Goal: Task Accomplishment & Management: Use online tool/utility

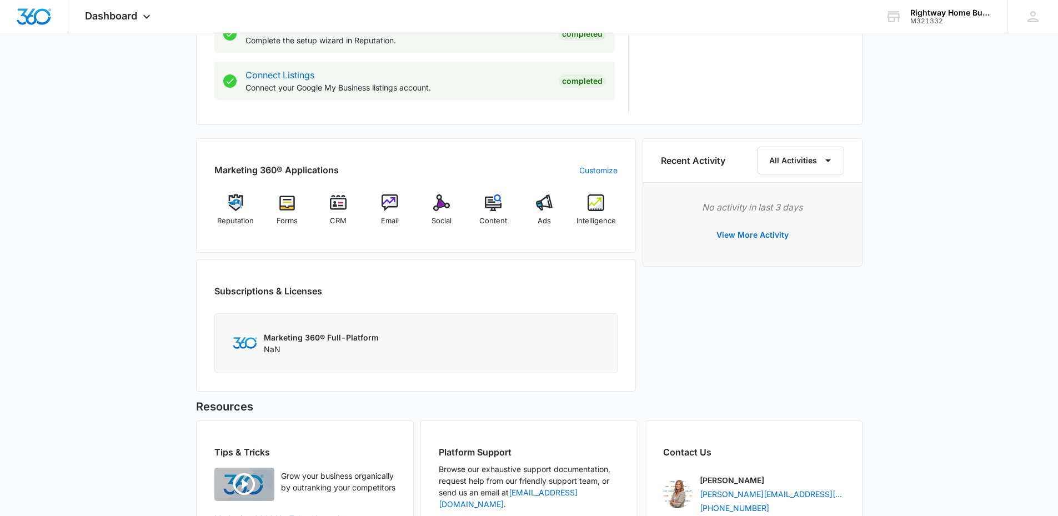
scroll to position [666, 0]
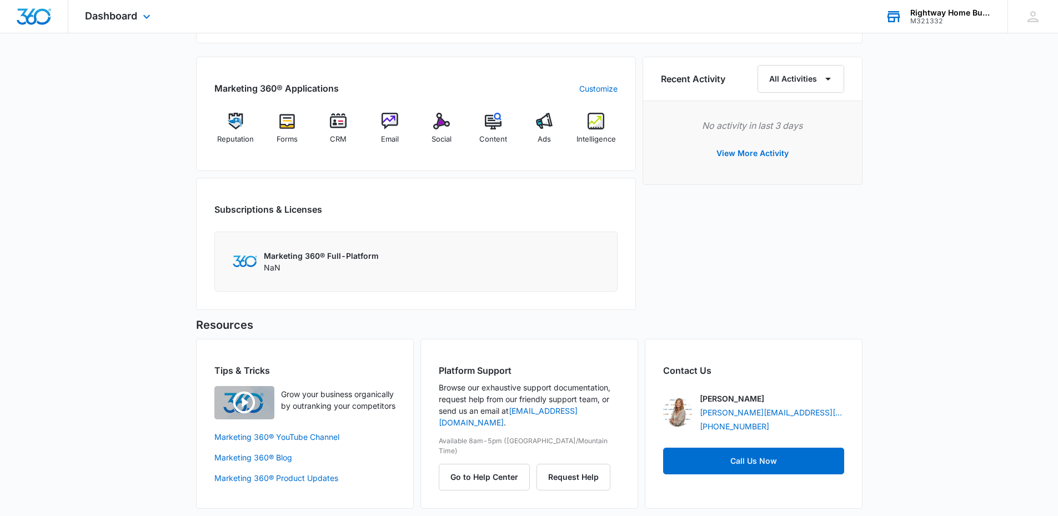
click at [929, 17] on div "M321332" at bounding box center [950, 21] width 81 height 8
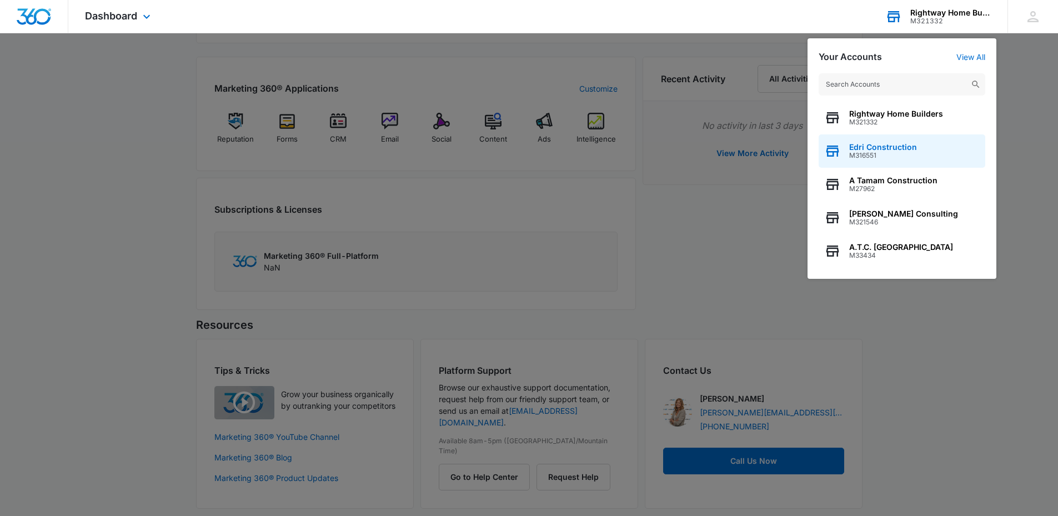
click at [847, 145] on div "Edri Construction M316551" at bounding box center [902, 150] width 167 height 33
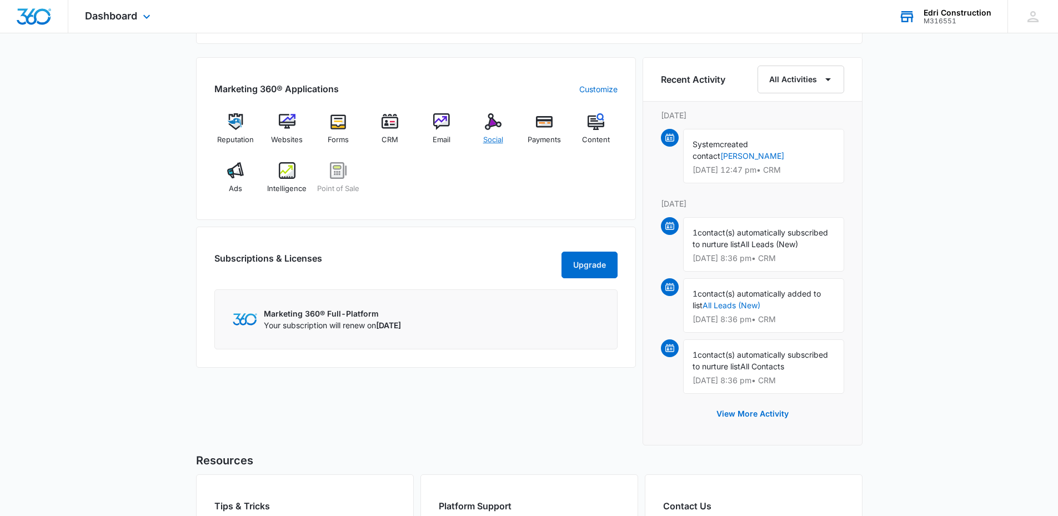
click at [496, 124] on img at bounding box center [493, 121] width 17 height 17
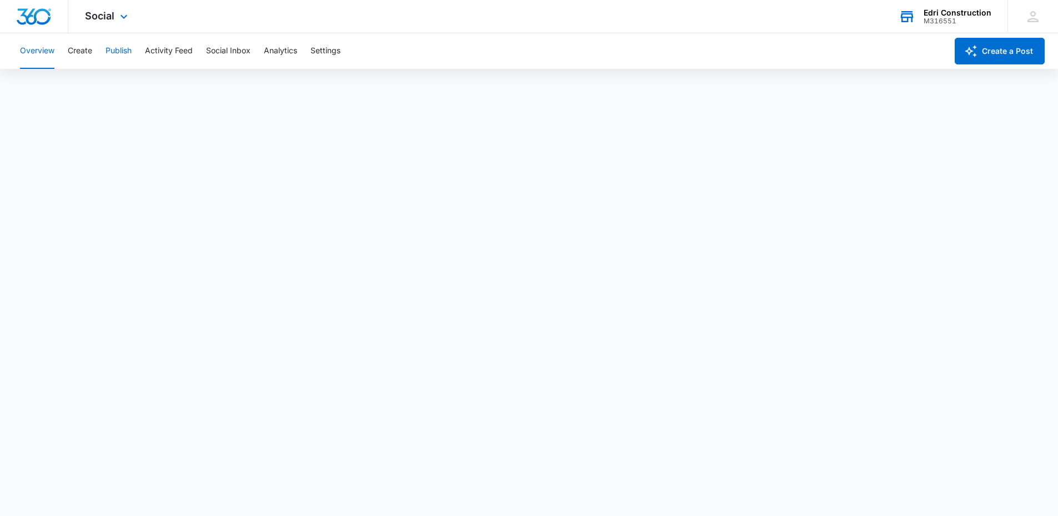
click at [118, 58] on button "Publish" at bounding box center [119, 51] width 26 height 36
click at [1023, 61] on button "Create a Post" at bounding box center [1000, 51] width 90 height 27
